Goal: Task Accomplishment & Management: Complete application form

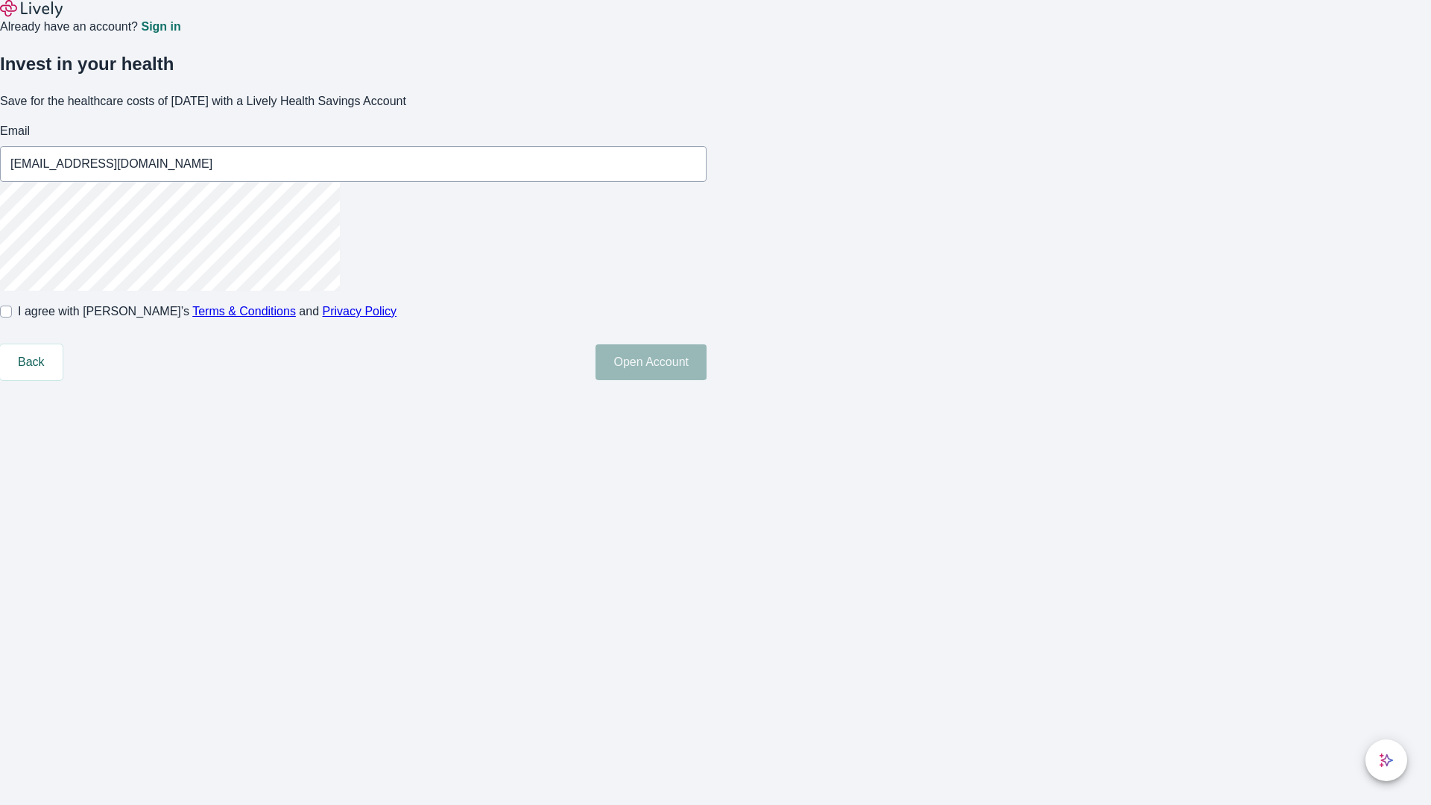
click at [12, 317] on input "I agree with Lively’s Terms & Conditions and Privacy Policy" at bounding box center [6, 311] width 12 height 12
checkbox input "true"
click at [706, 380] on button "Open Account" at bounding box center [650, 362] width 111 height 36
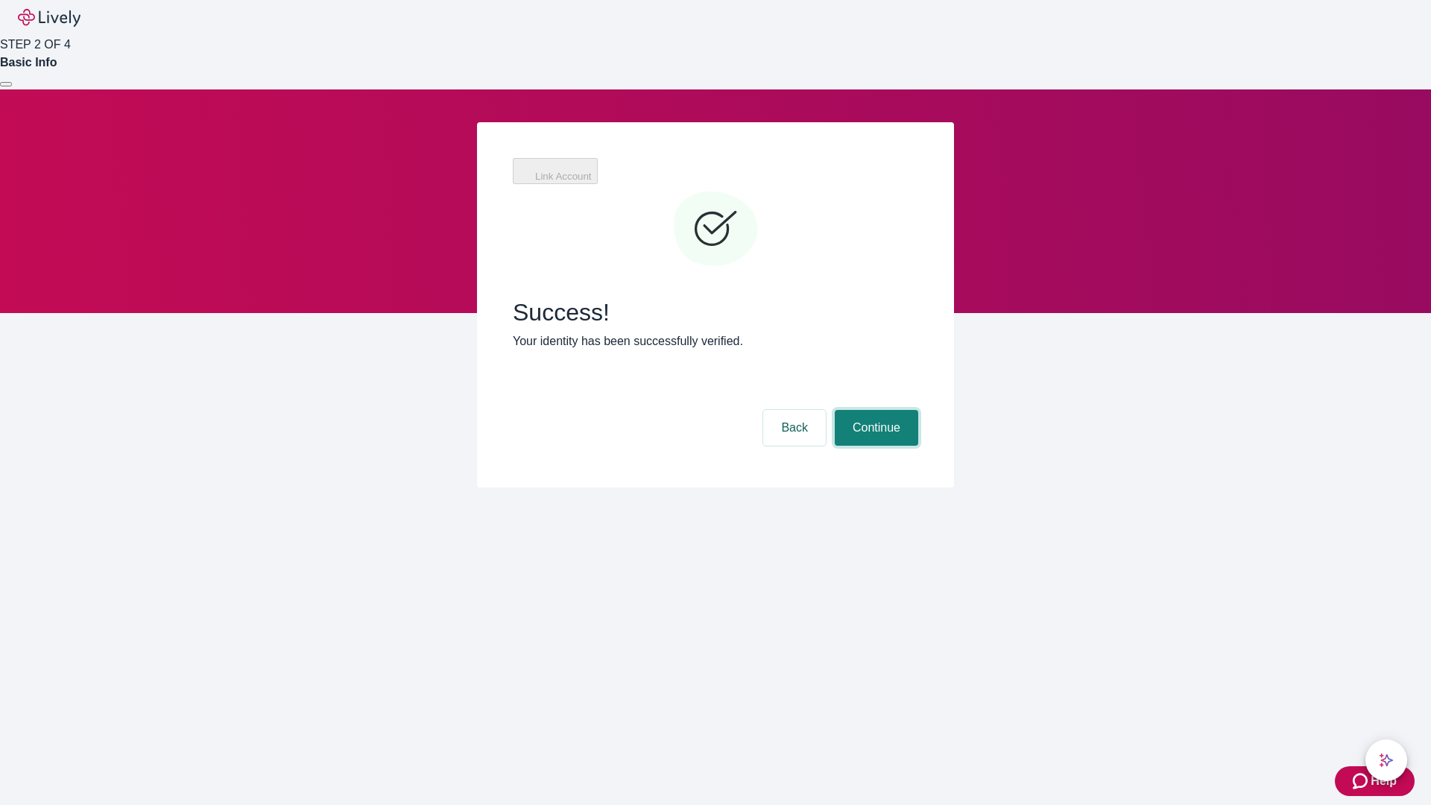
click at [874, 410] on button "Continue" at bounding box center [875, 428] width 83 height 36
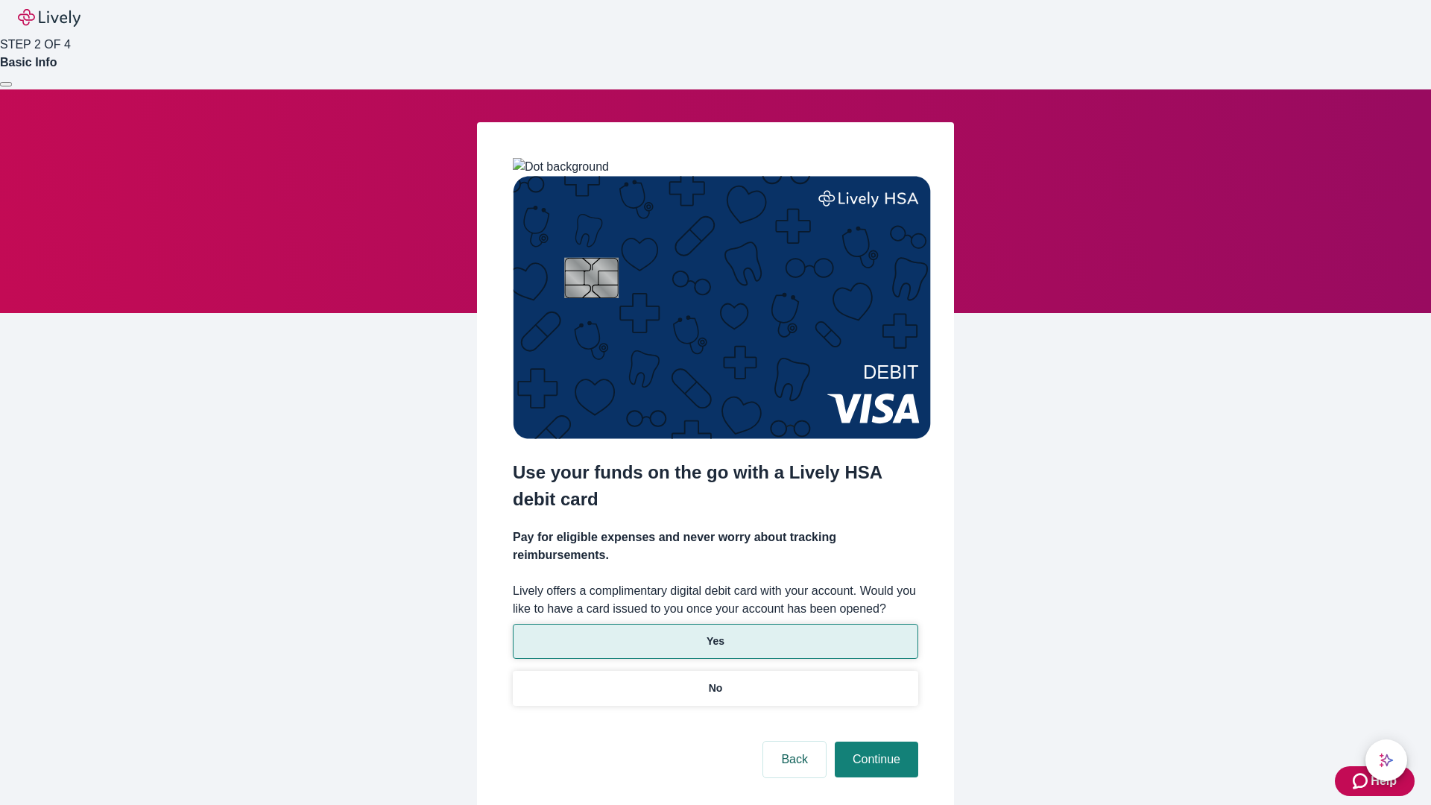
click at [715, 633] on p "Yes" at bounding box center [715, 641] width 18 height 16
click at [874, 741] on button "Continue" at bounding box center [875, 759] width 83 height 36
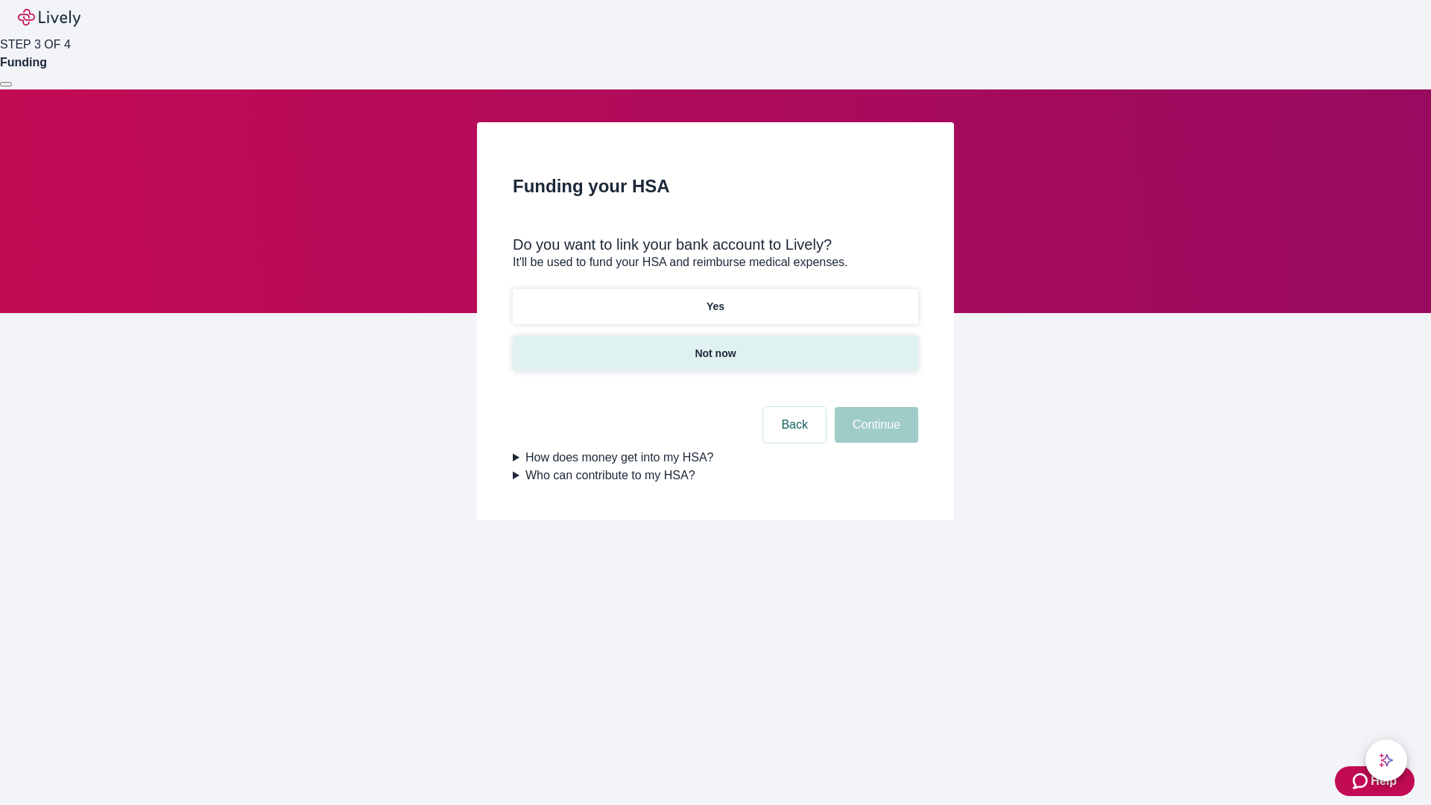
click at [715, 346] on p "Not now" at bounding box center [714, 354] width 41 height 16
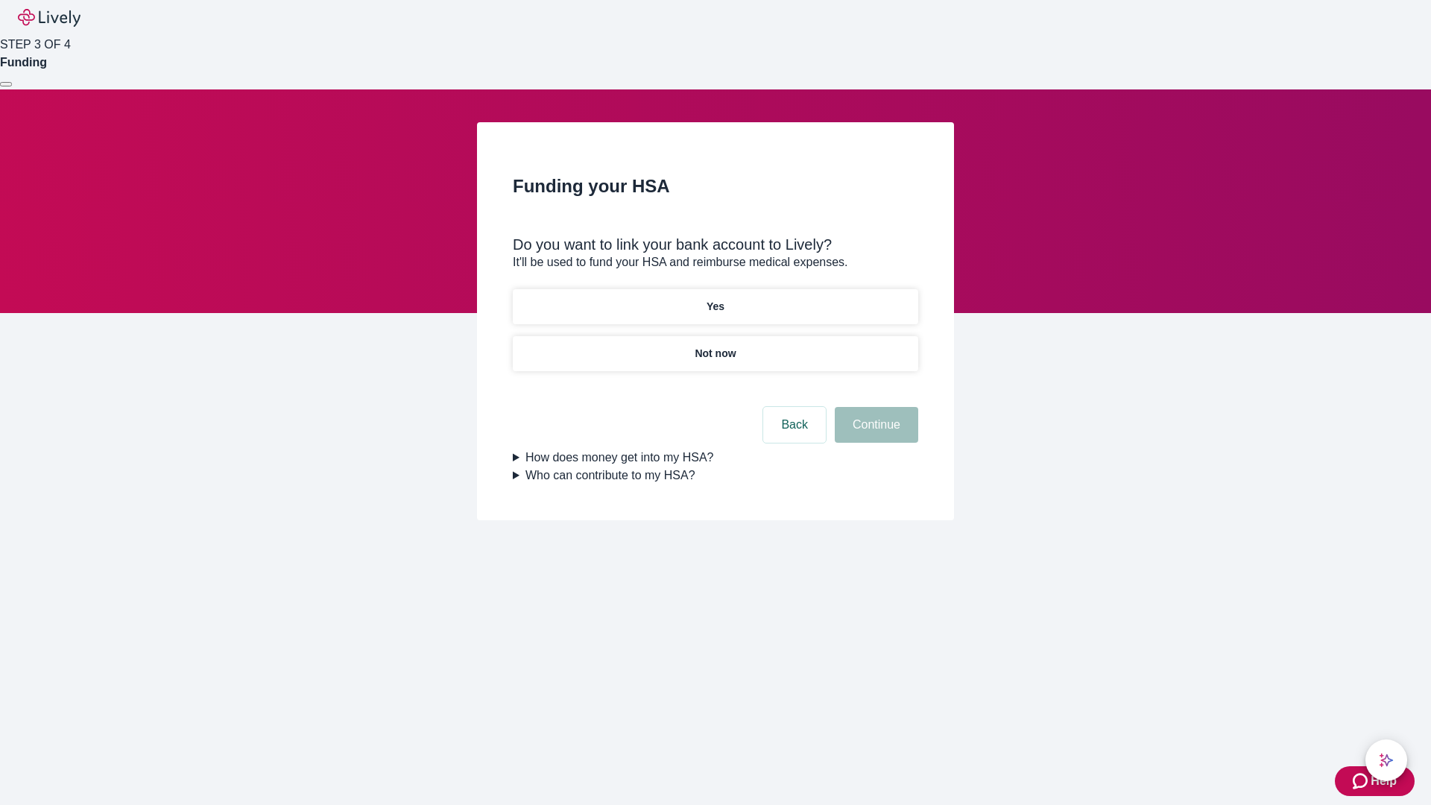
click at [874, 434] on button "Continue" at bounding box center [875, 425] width 83 height 36
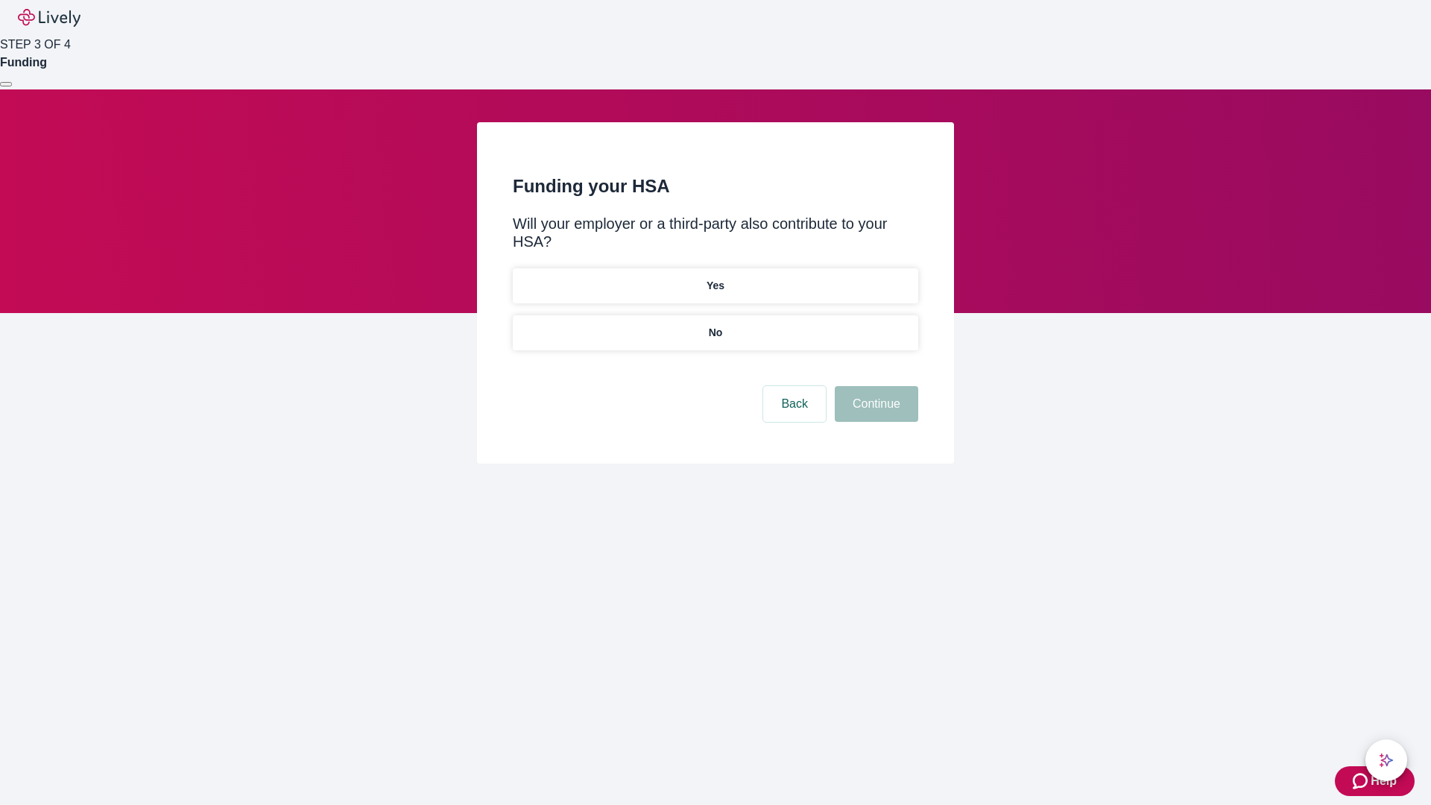
click at [715, 325] on p "No" at bounding box center [716, 333] width 14 height 16
click at [874, 386] on button "Continue" at bounding box center [875, 404] width 83 height 36
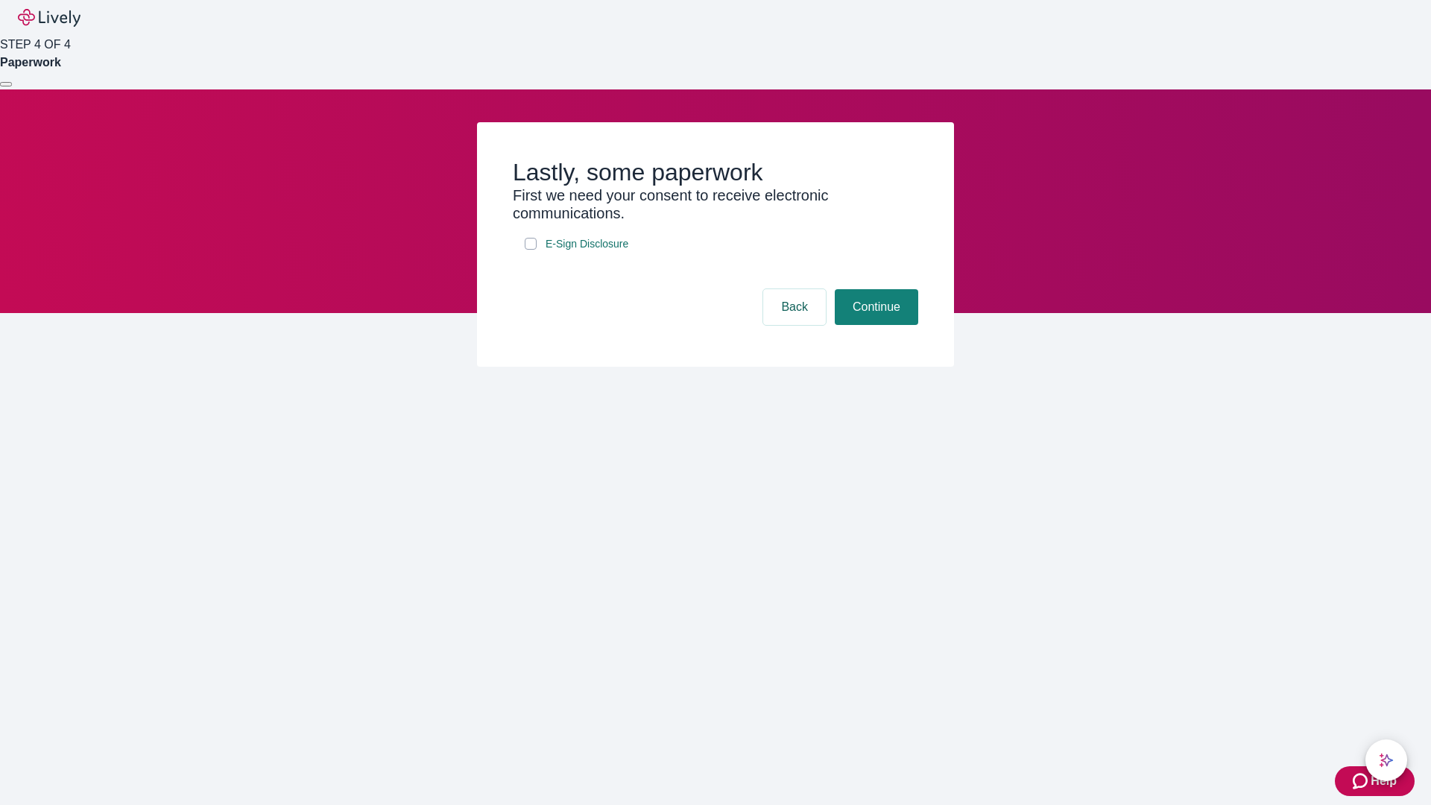
click at [530, 250] on input "E-Sign Disclosure" at bounding box center [531, 244] width 12 height 12
checkbox input "true"
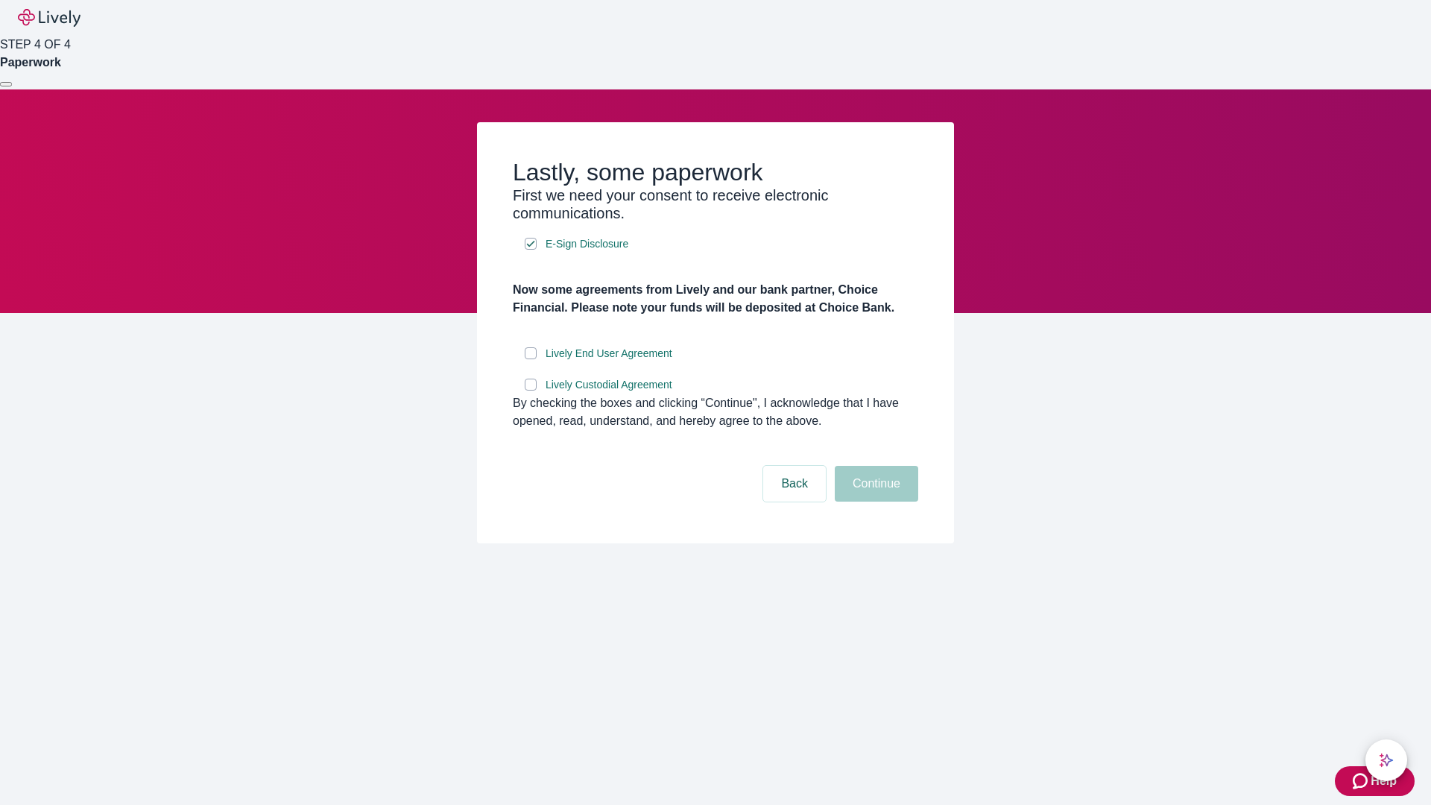
click at [530, 359] on input "Lively End User Agreement" at bounding box center [531, 353] width 12 height 12
checkbox input "true"
click at [530, 390] on input "Lively Custodial Agreement" at bounding box center [531, 384] width 12 height 12
checkbox input "true"
click at [874, 501] on button "Continue" at bounding box center [875, 484] width 83 height 36
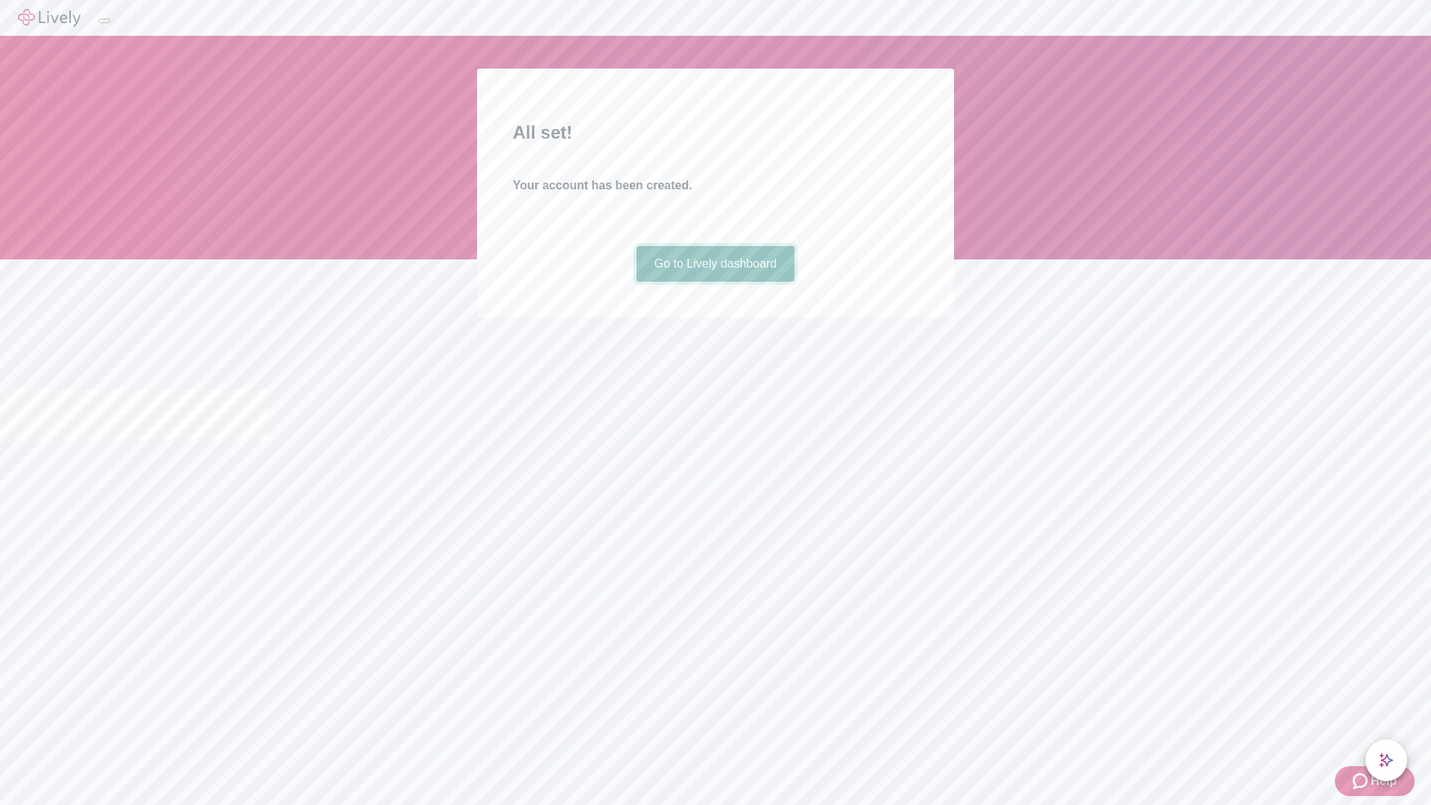
click at [715, 282] on link "Go to Lively dashboard" at bounding box center [715, 264] width 159 height 36
